Goal: Information Seeking & Learning: Learn about a topic

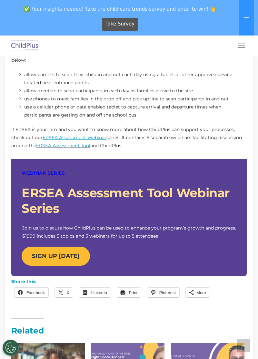
scroll to position [533, 0]
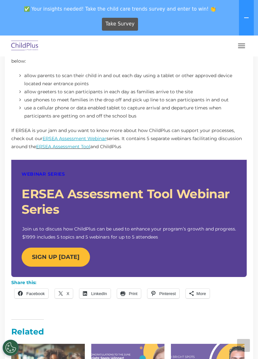
click at [26, 45] on img at bounding box center [25, 45] width 30 height 15
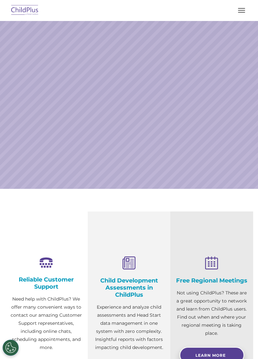
select select "MEDIUM"
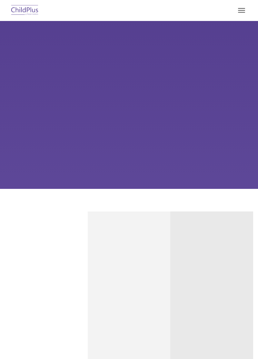
select select "MEDIUM"
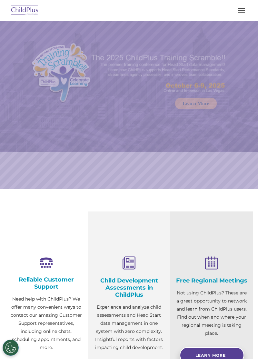
select select "MEDIUM"
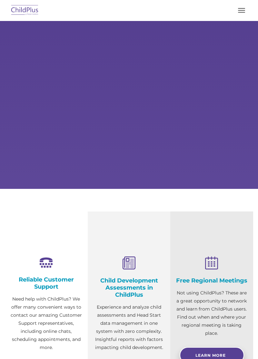
select select "MEDIUM"
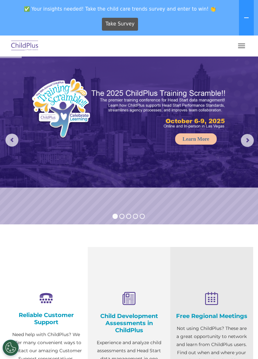
click at [21, 48] on img at bounding box center [25, 45] width 30 height 15
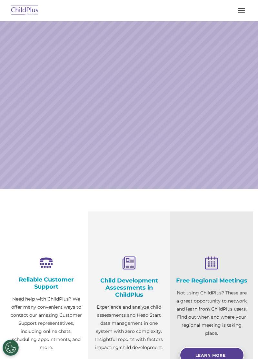
select select "MEDIUM"
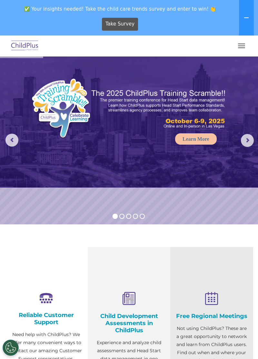
click at [241, 48] on span "button" at bounding box center [241, 47] width 7 height 1
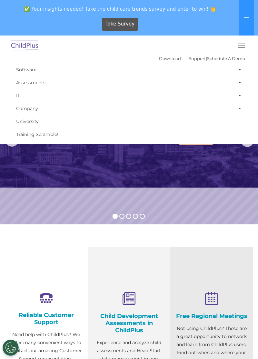
click at [242, 48] on span "button" at bounding box center [241, 47] width 7 height 1
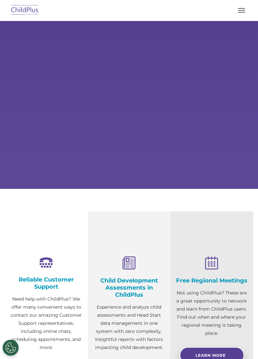
select select "MEDIUM"
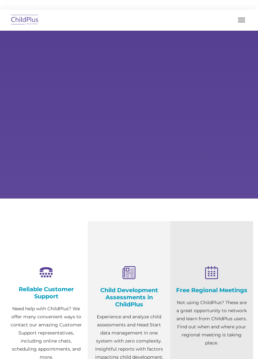
select select "MEDIUM"
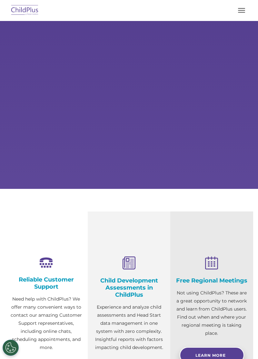
select select "MEDIUM"
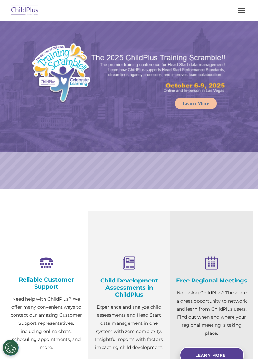
select select "MEDIUM"
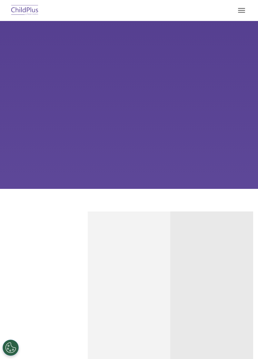
select select "MEDIUM"
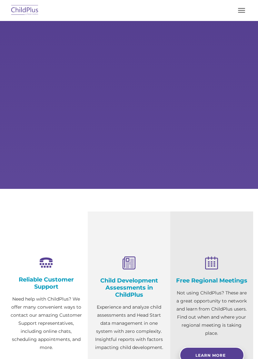
select select "MEDIUM"
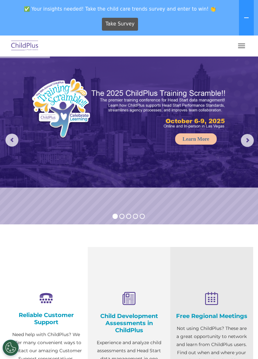
click at [28, 46] on img at bounding box center [25, 45] width 30 height 15
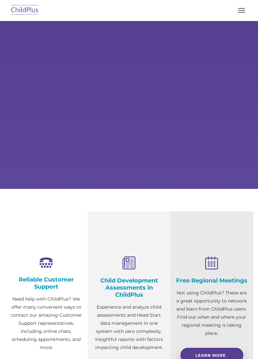
select select "MEDIUM"
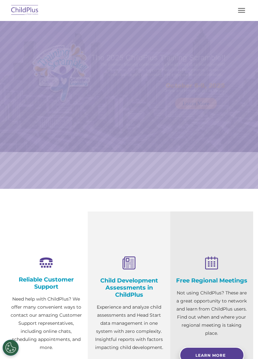
select select "MEDIUM"
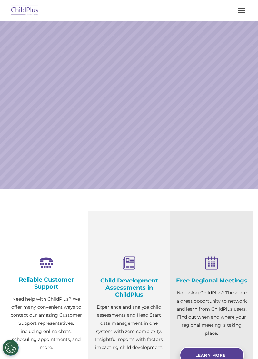
select select "MEDIUM"
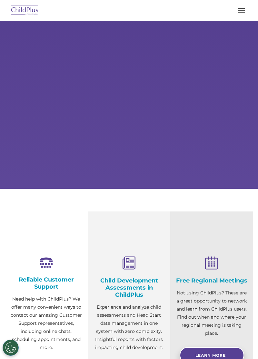
select select "MEDIUM"
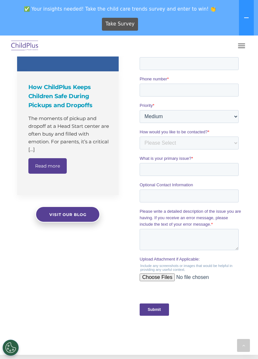
scroll to position [524, 0]
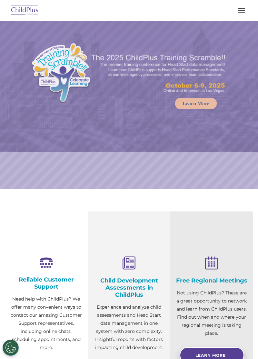
select select "MEDIUM"
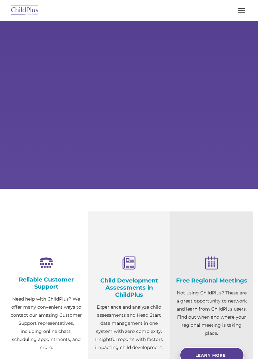
select select "MEDIUM"
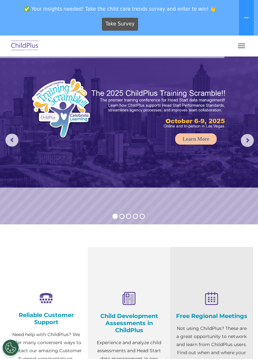
click at [242, 46] on span "button" at bounding box center [241, 46] width 7 height 1
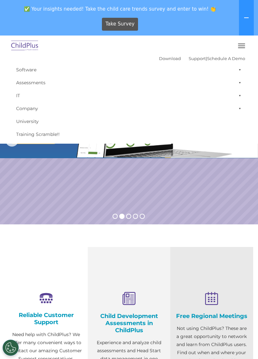
click at [69, 185] on rs-slide "Request a Demo The Future of ChildPlus is Here! Boost your productivity and str…" at bounding box center [129, 141] width 258 height 168
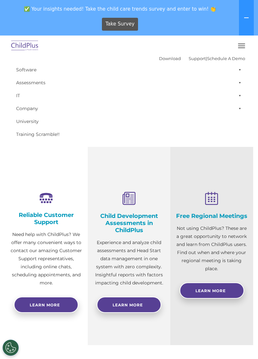
scroll to position [104, 0]
